Goal: Find specific page/section: Find specific page/section

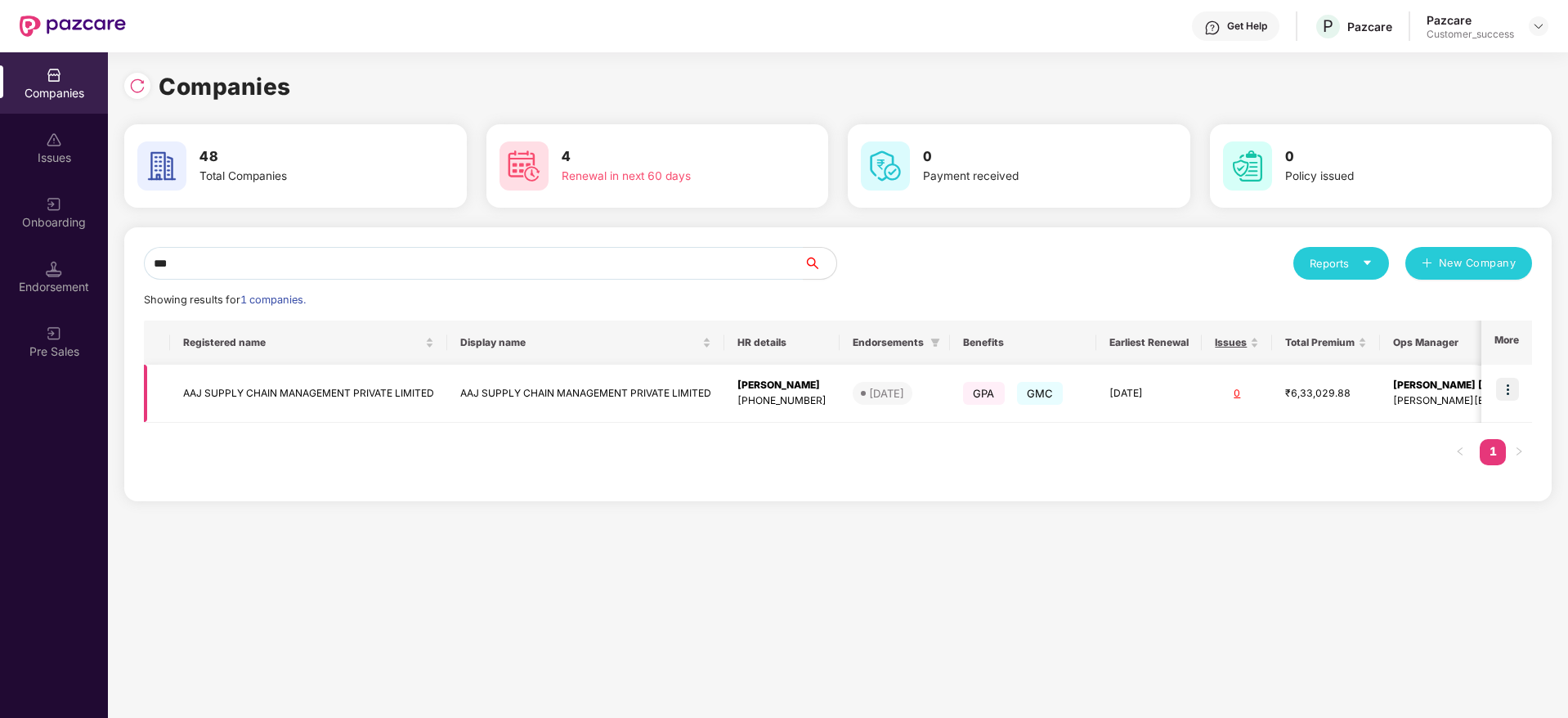
type input "***"
click at [1507, 391] on img at bounding box center [1507, 389] width 23 height 23
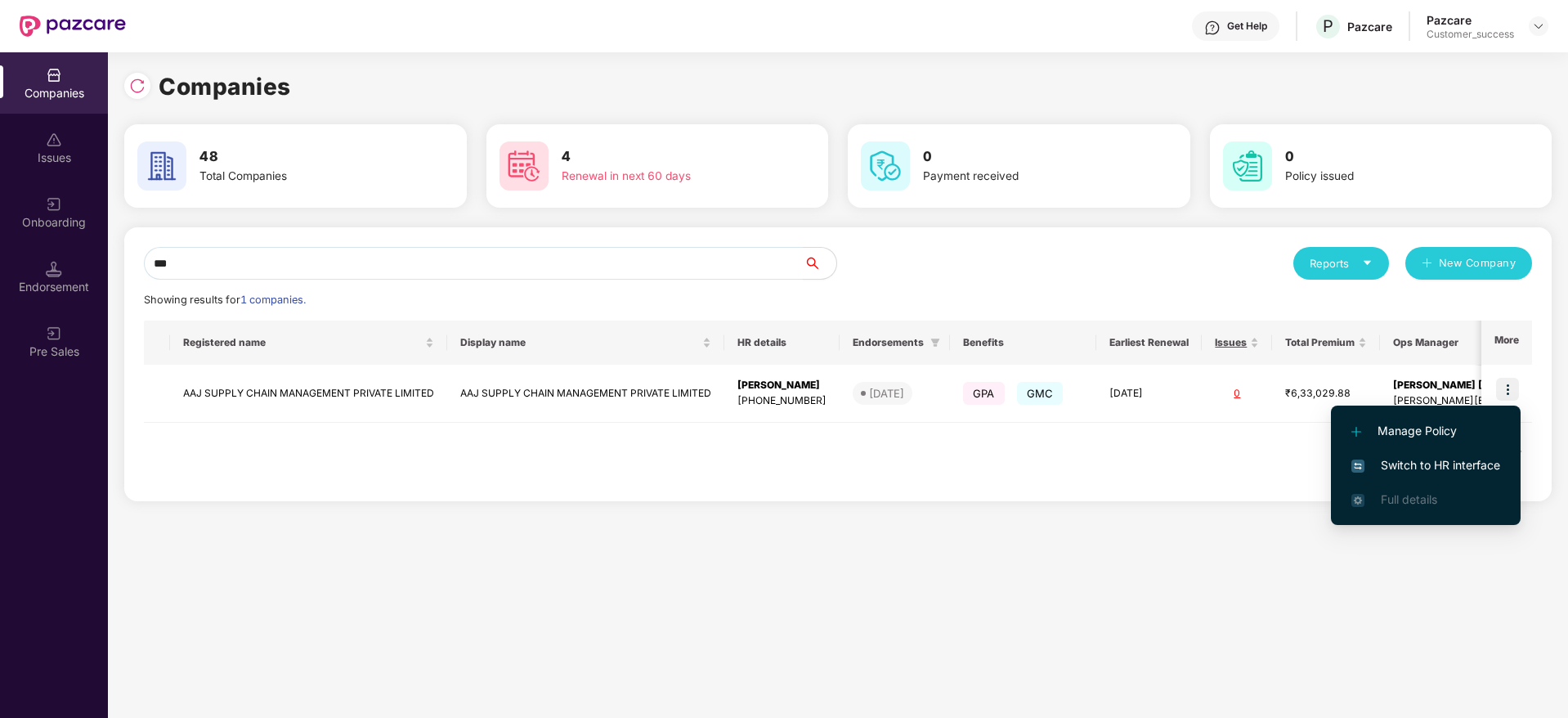
click at [1395, 466] on span "Switch to HR interface" at bounding box center [1425, 465] width 148 height 18
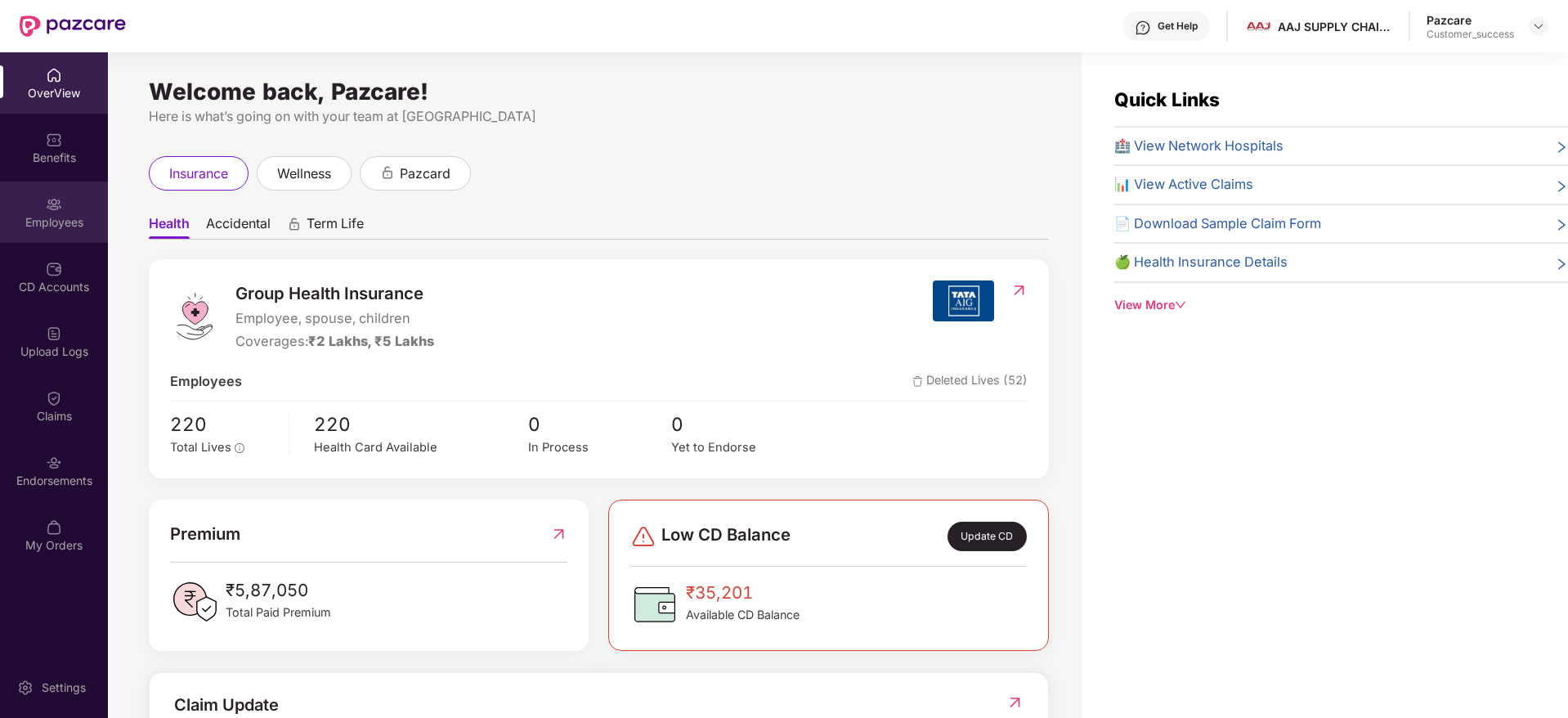
click at [56, 217] on div "Employees" at bounding box center [54, 222] width 108 height 16
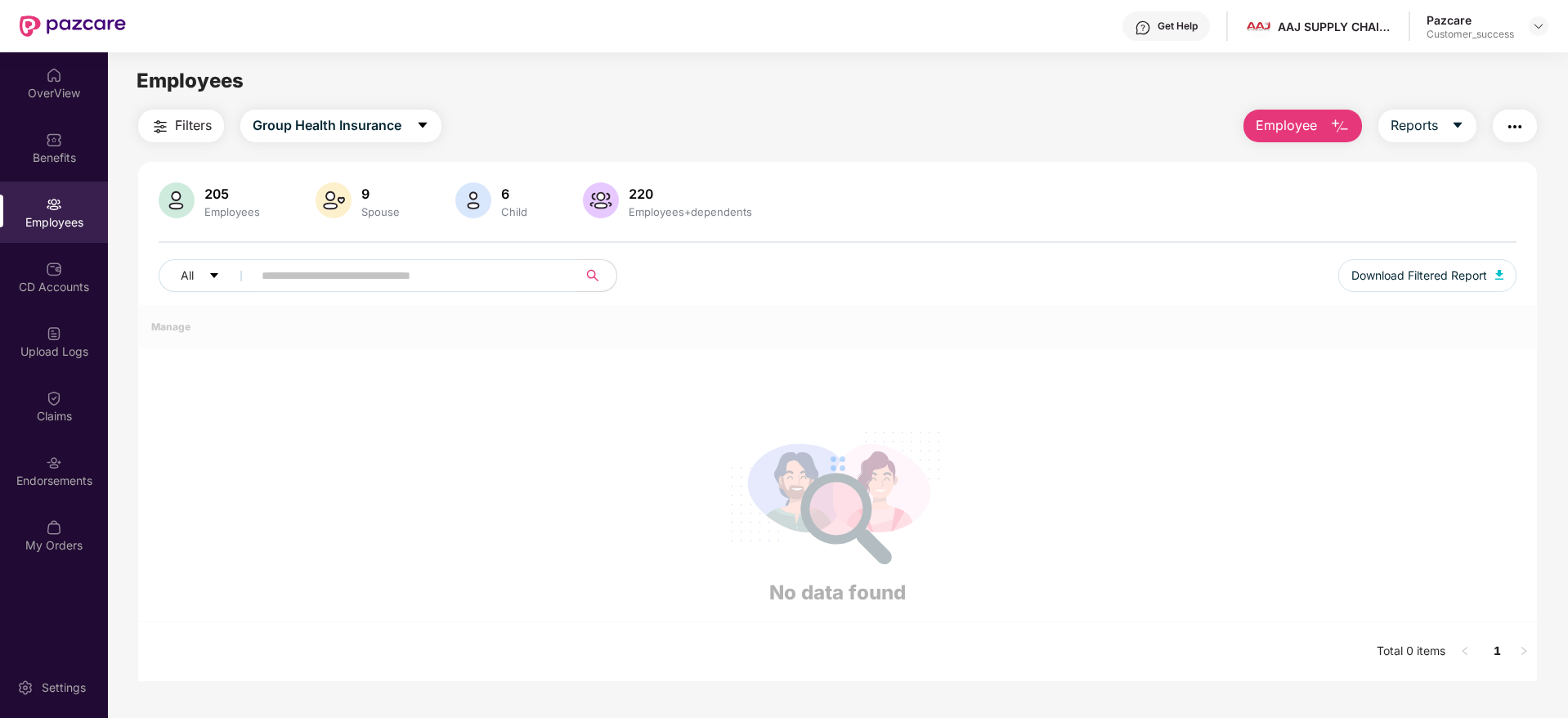
click at [316, 286] on input "text" at bounding box center [408, 275] width 293 height 25
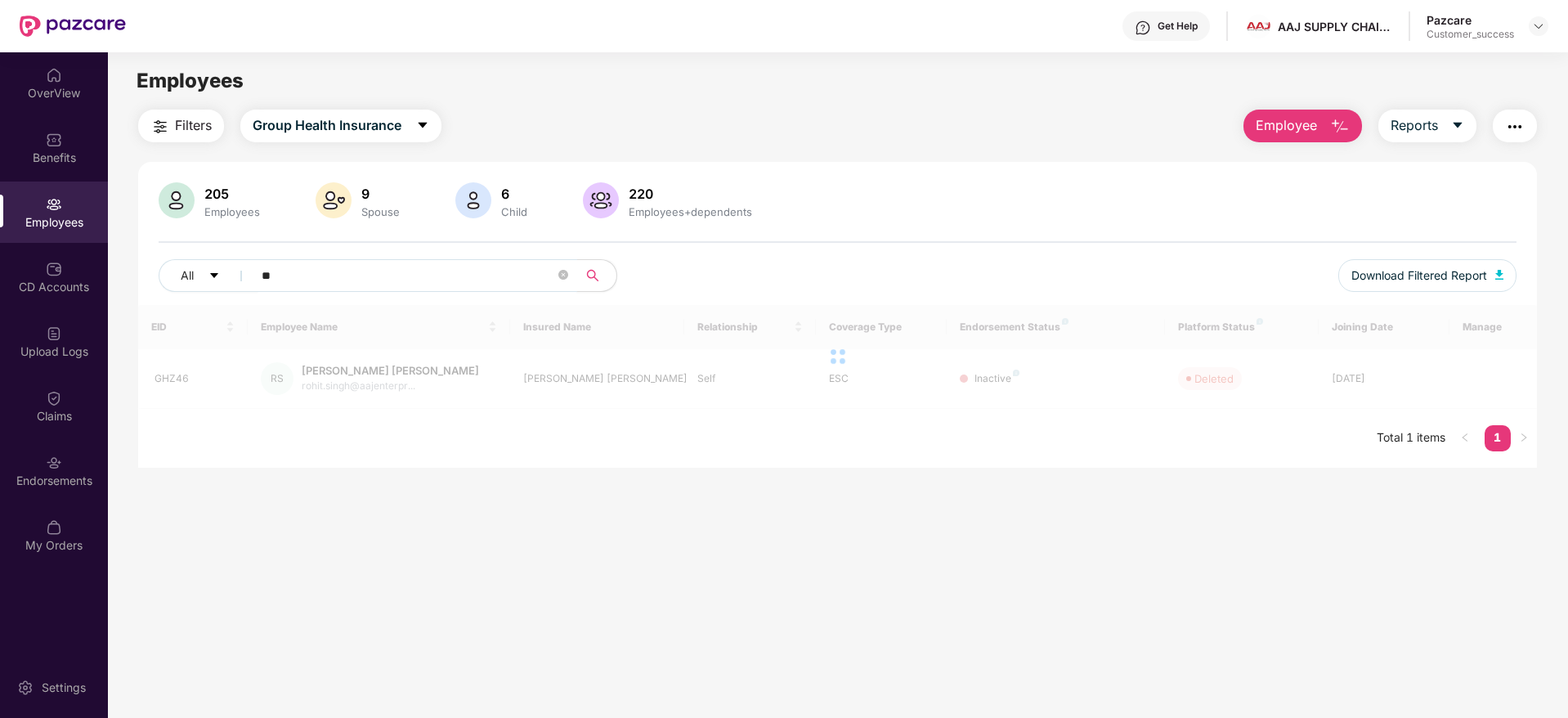
type input "*"
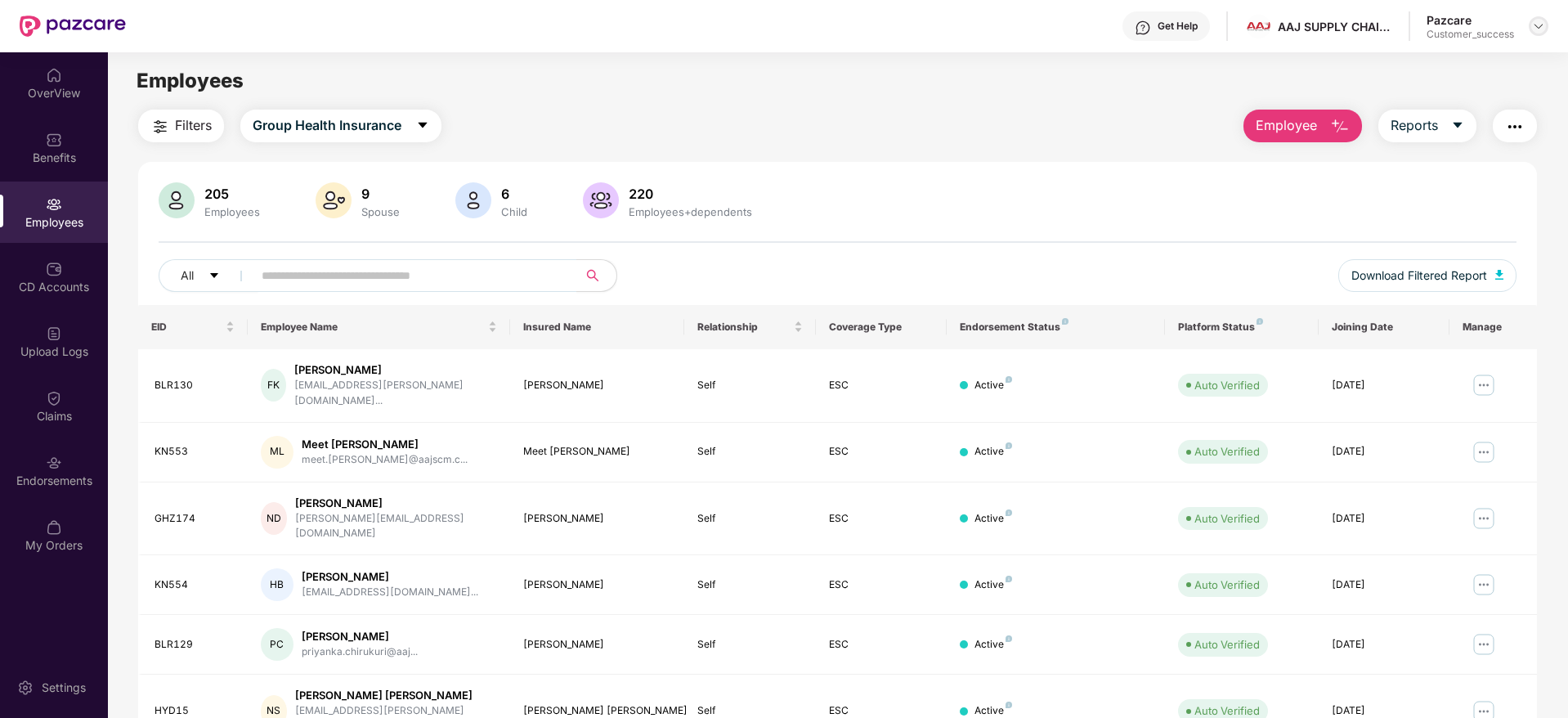
click at [1540, 25] on img at bounding box center [1538, 26] width 13 height 13
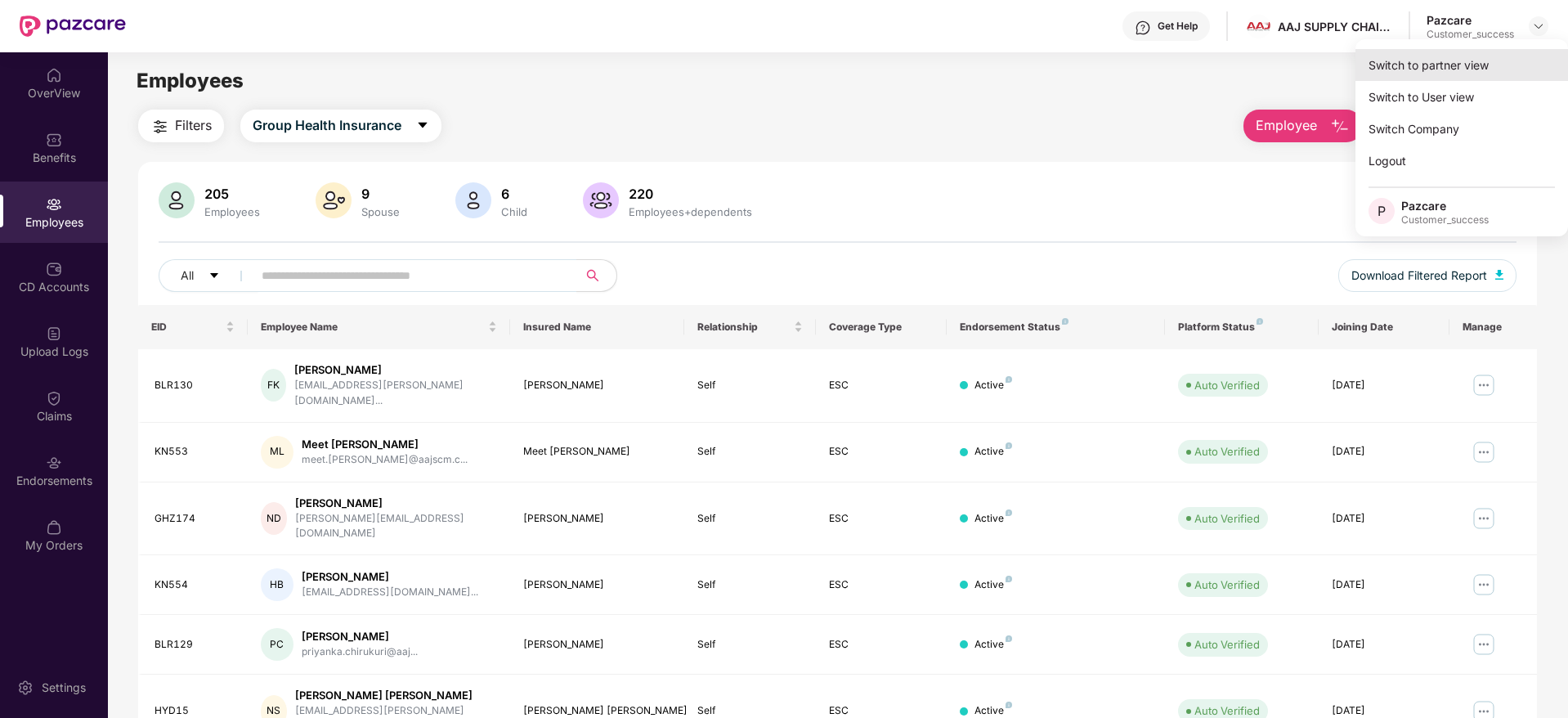
click at [1417, 64] on div "Switch to partner view" at bounding box center [1461, 65] width 212 height 32
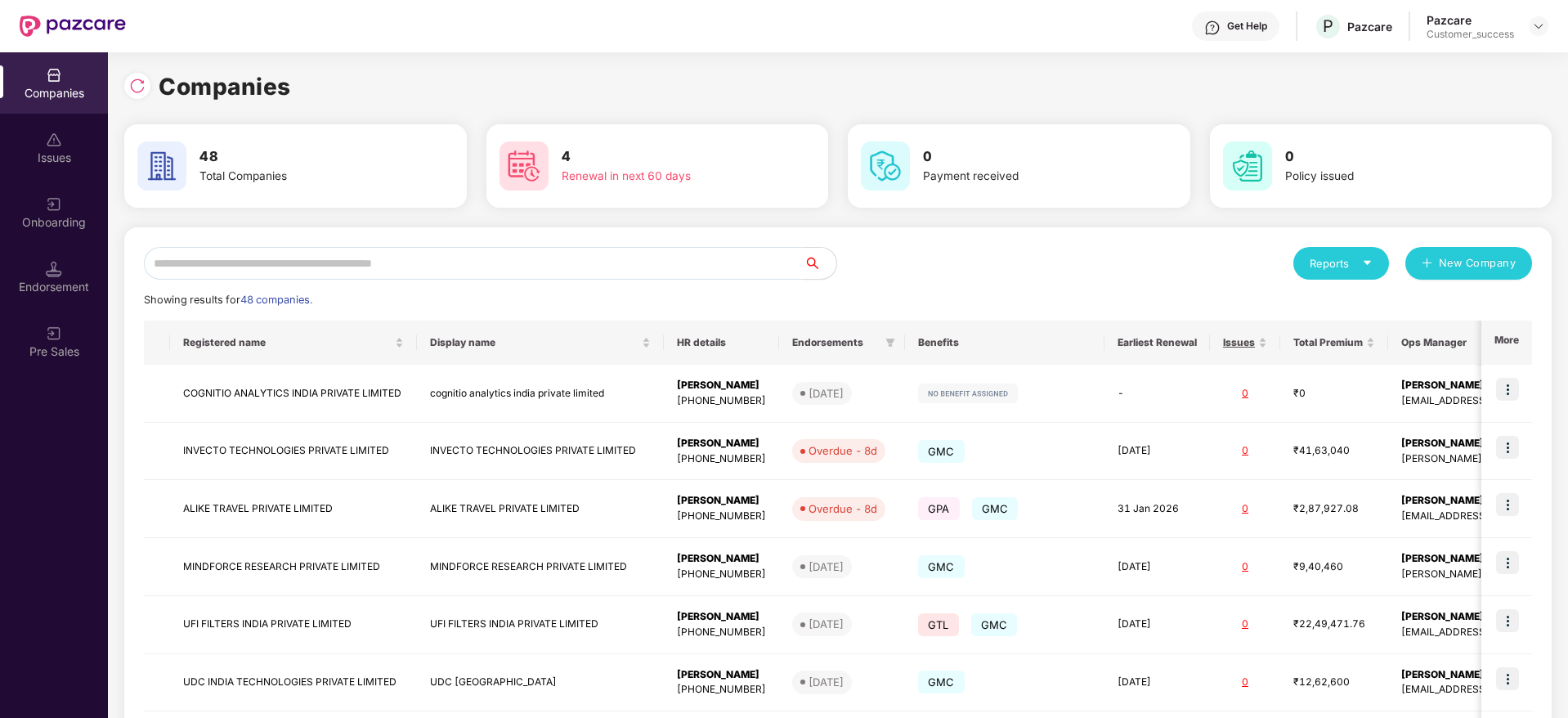
click at [341, 275] on input "text" at bounding box center [474, 263] width 660 height 33
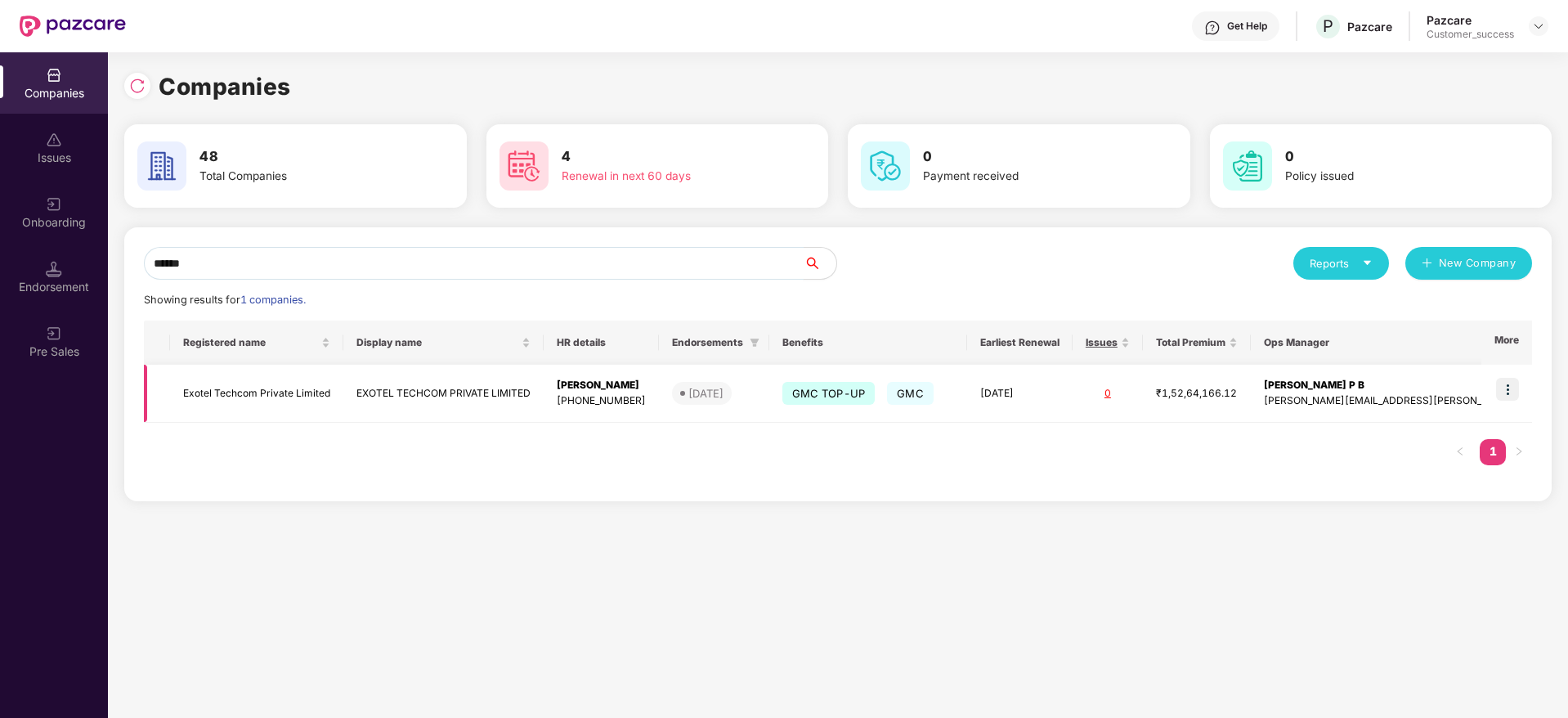
type input "******"
click at [1511, 394] on img at bounding box center [1507, 389] width 23 height 23
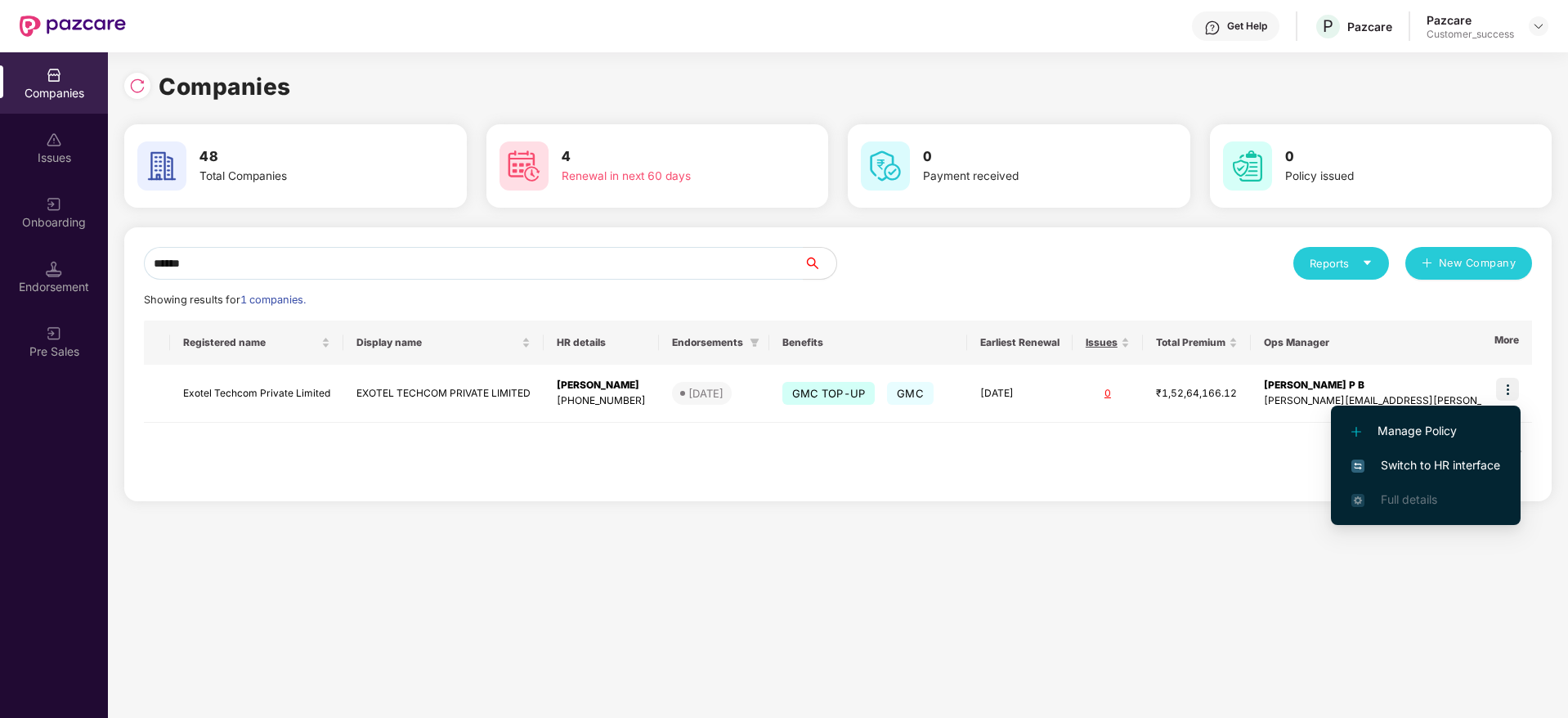
click at [1419, 459] on span "Switch to HR interface" at bounding box center [1425, 465] width 148 height 18
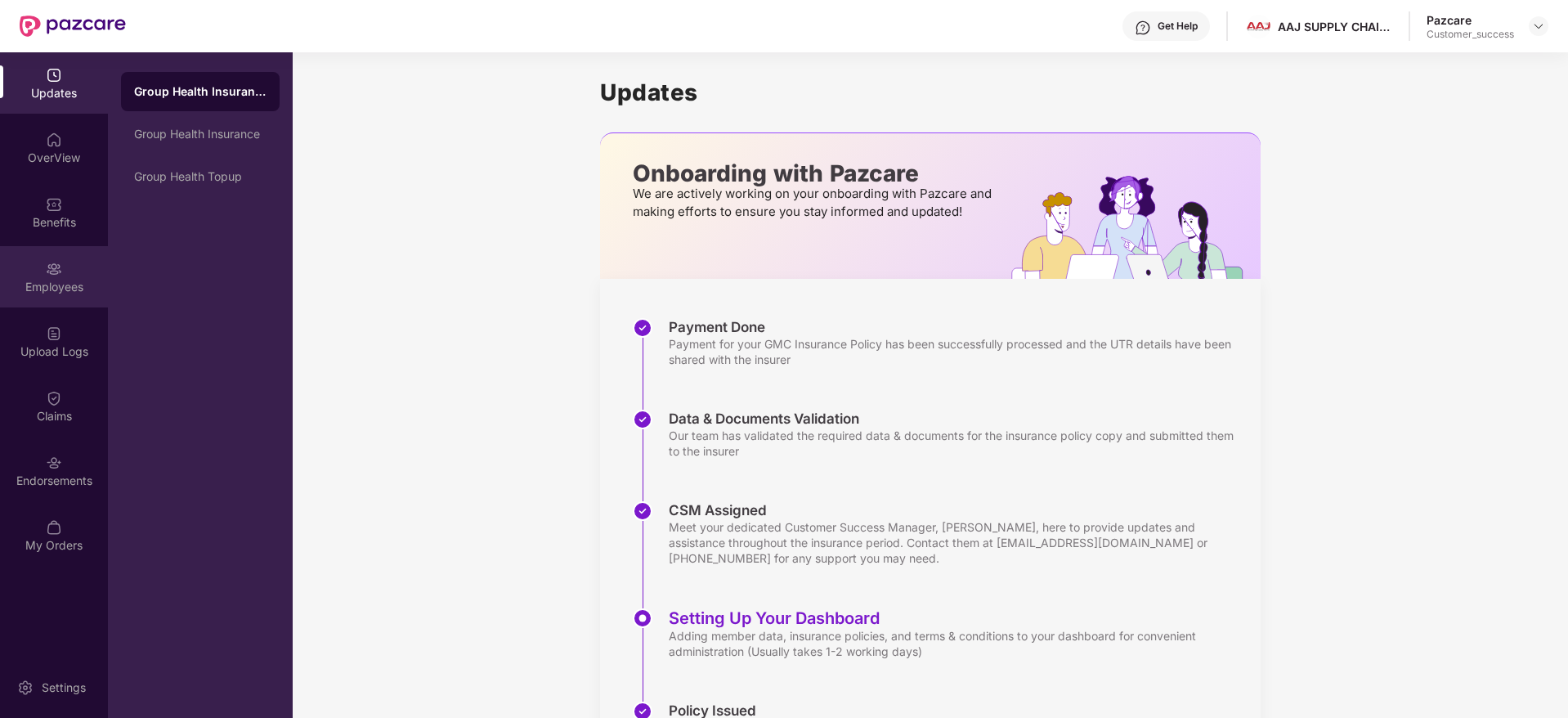
click at [56, 270] on img at bounding box center [54, 269] width 16 height 16
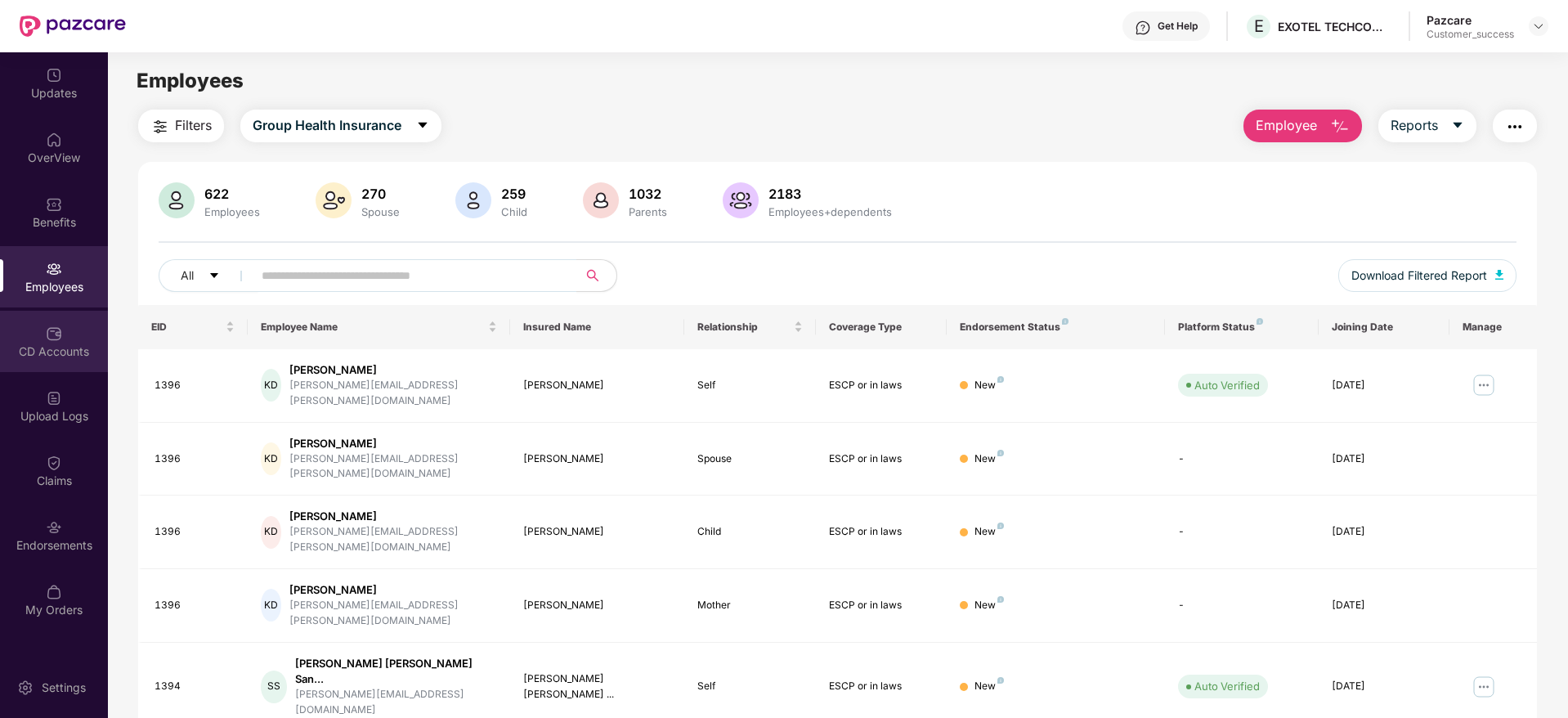
click at [54, 340] on img at bounding box center [54, 334] width 16 height 16
